Goal: Transaction & Acquisition: Purchase product/service

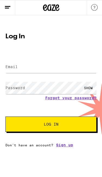
click at [8, 5] on icon at bounding box center [7, 7] width 7 height 7
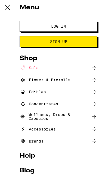
click at [69, 80] on div "Flower & Prerolls" at bounding box center [45, 79] width 51 height 7
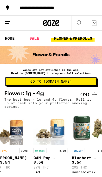
click at [9, 19] on button at bounding box center [7, 23] width 15 height 15
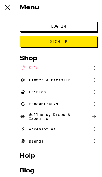
click at [6, 7] on icon at bounding box center [7, 7] width 11 height 11
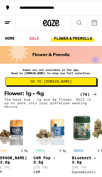
click at [92, 39] on link "FLOWER & PREROLLS" at bounding box center [73, 38] width 44 height 7
click at [92, 41] on link "FLOWER & PREROLLS" at bounding box center [73, 38] width 44 height 7
click at [83, 38] on link "FLOWER & PREROLLS" at bounding box center [73, 38] width 44 height 7
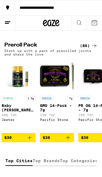
scroll to position [0, 1771]
